Goal: Navigation & Orientation: Find specific page/section

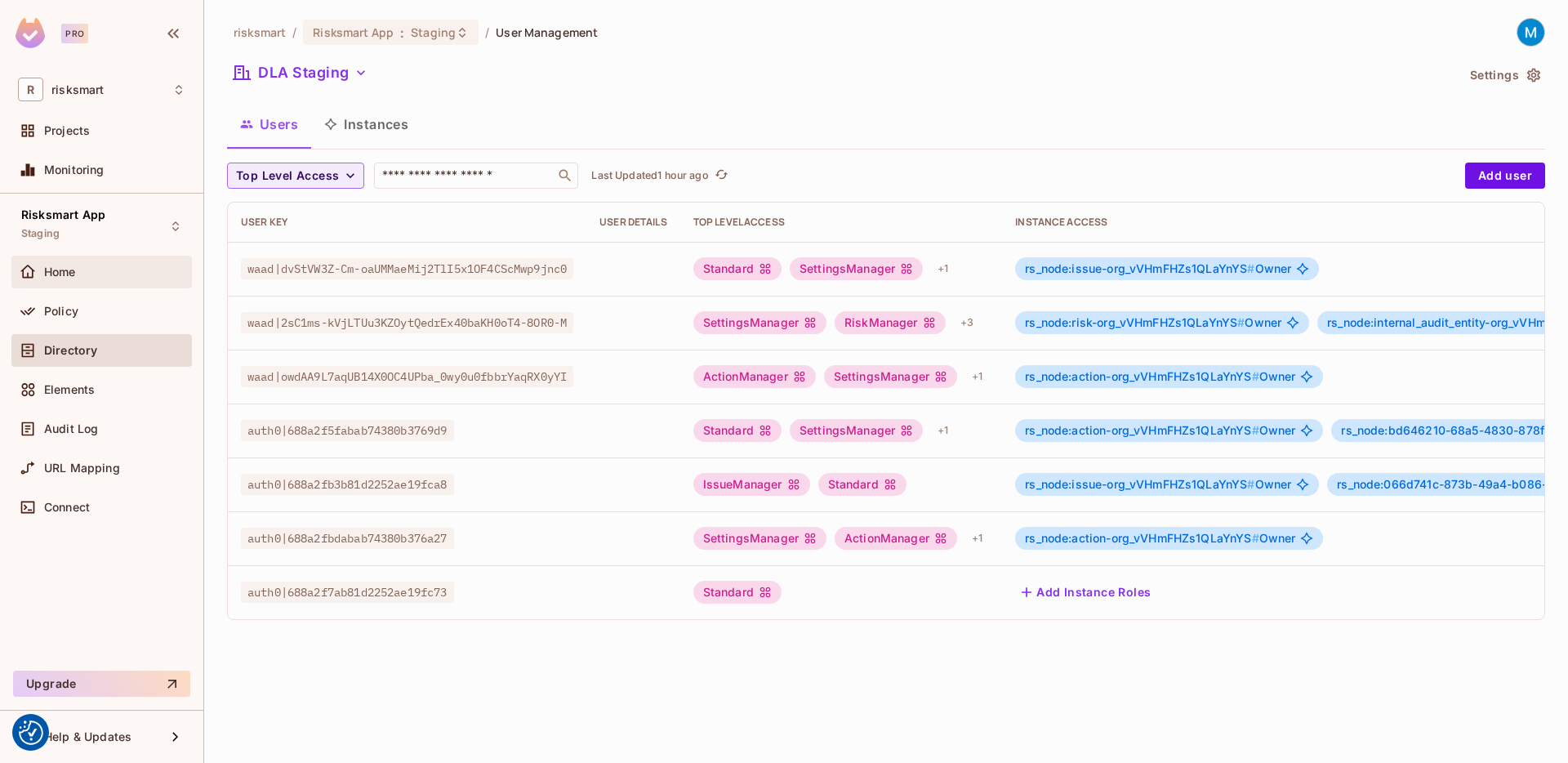
click at [81, 277] on div "Home" at bounding box center [115, 272] width 142 height 13
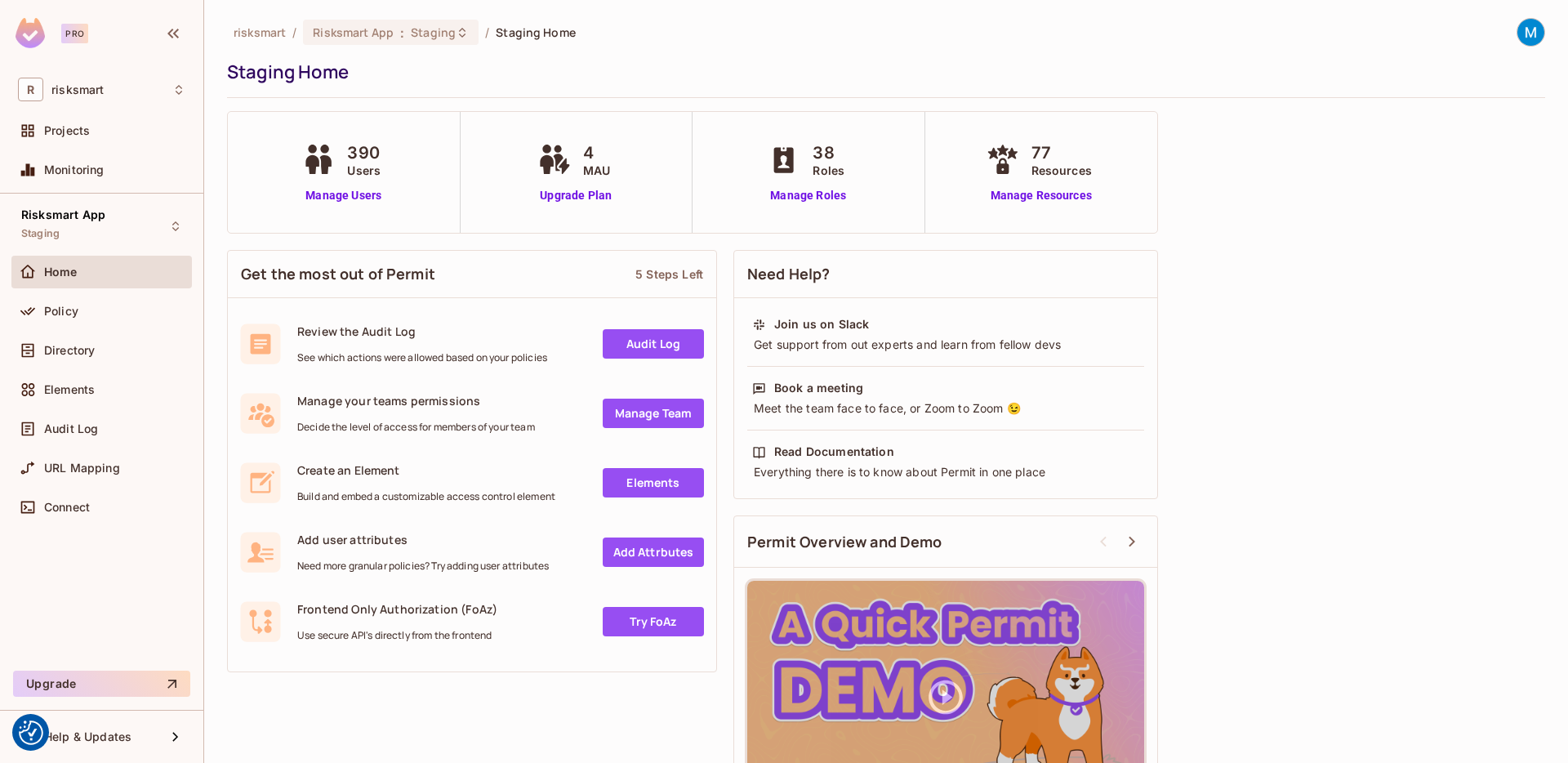
click at [80, 323] on div "Policy" at bounding box center [102, 311] width 181 height 32
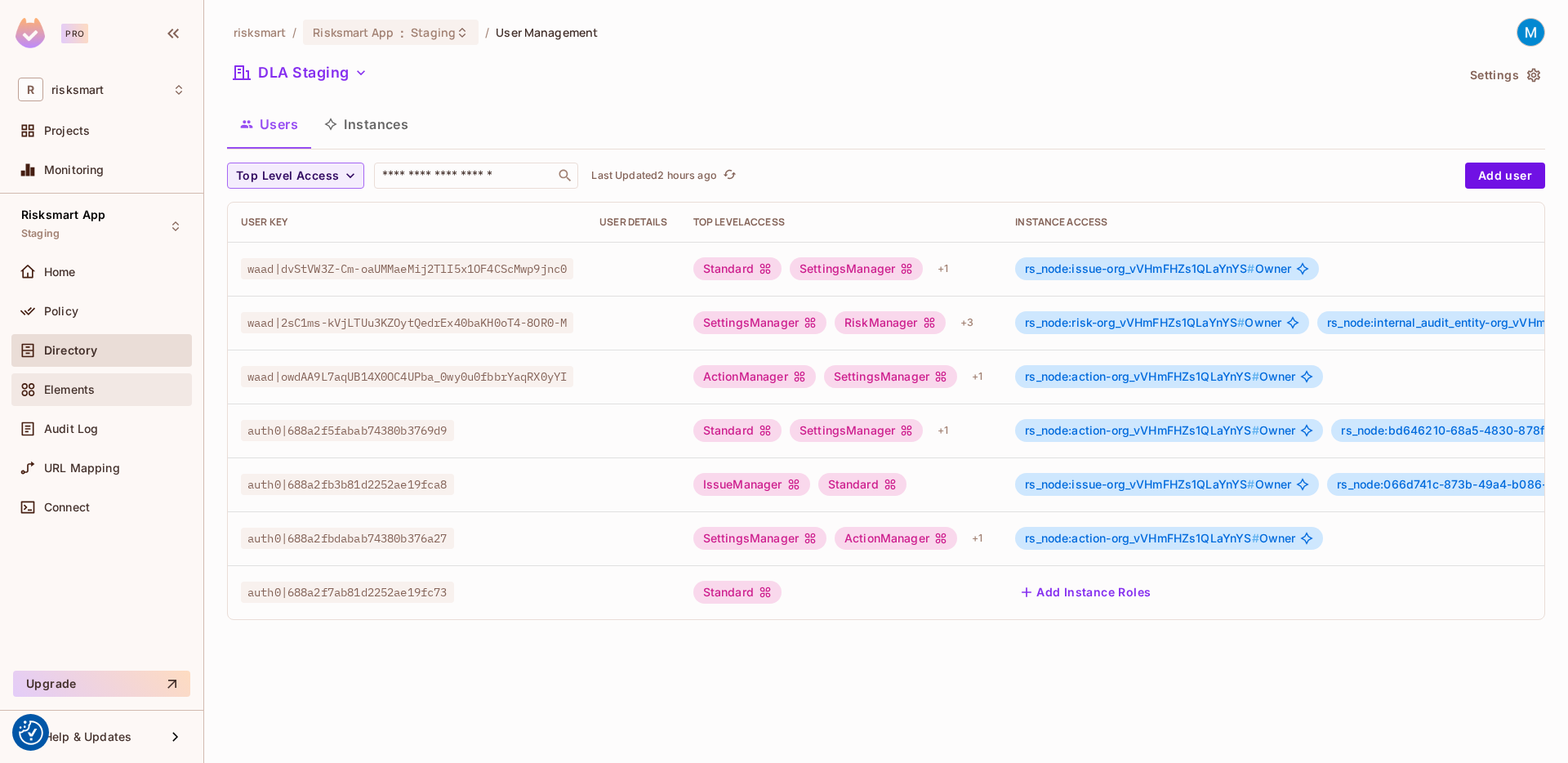
click at [52, 390] on span "Elements" at bounding box center [69, 390] width 51 height 13
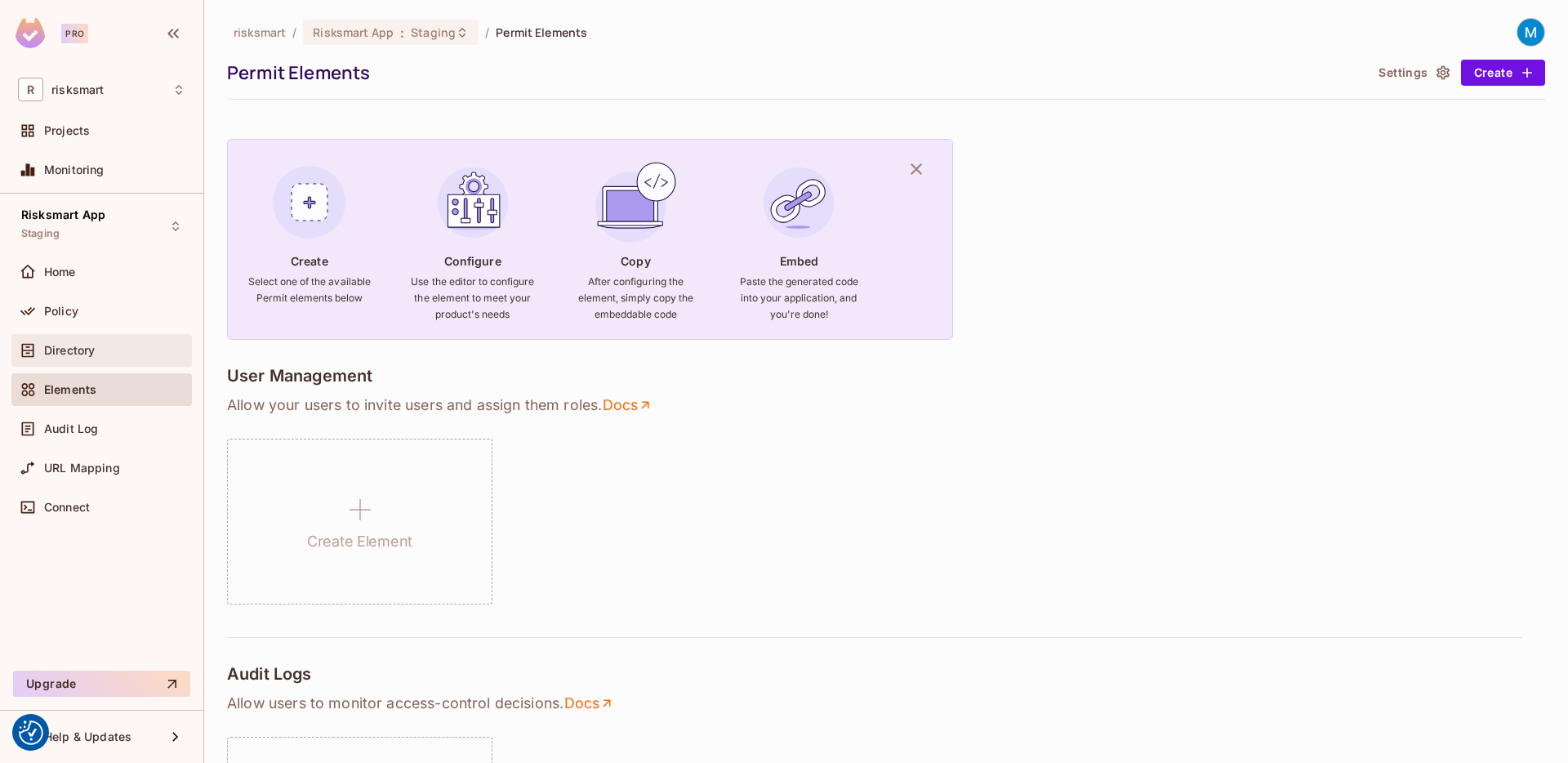
click at [87, 350] on span "Directory" at bounding box center [69, 351] width 51 height 13
